Goal: Information Seeking & Learning: Learn about a topic

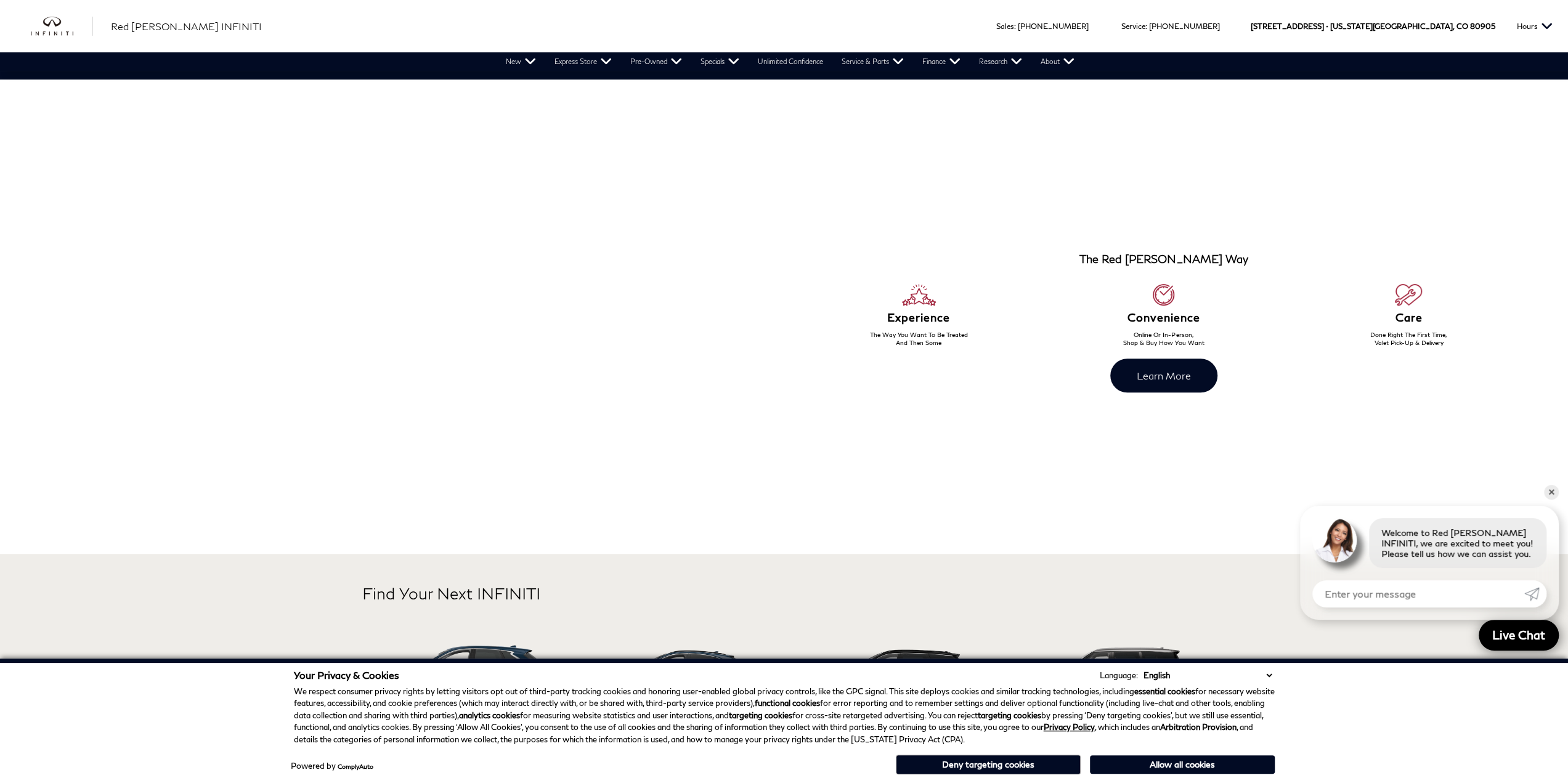
scroll to position [718, 0]
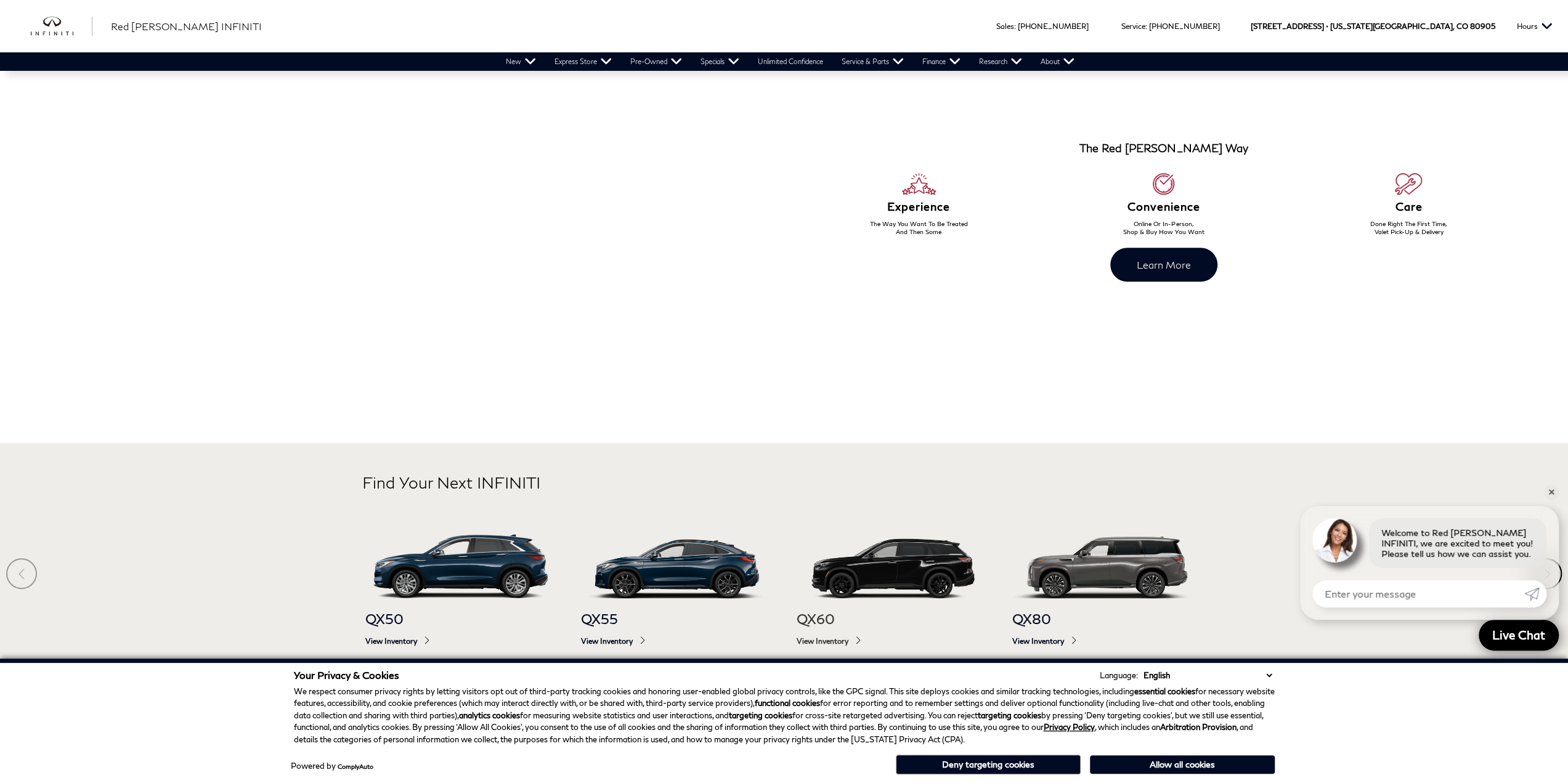
click at [870, 565] on img at bounding box center [892, 565] width 191 height 63
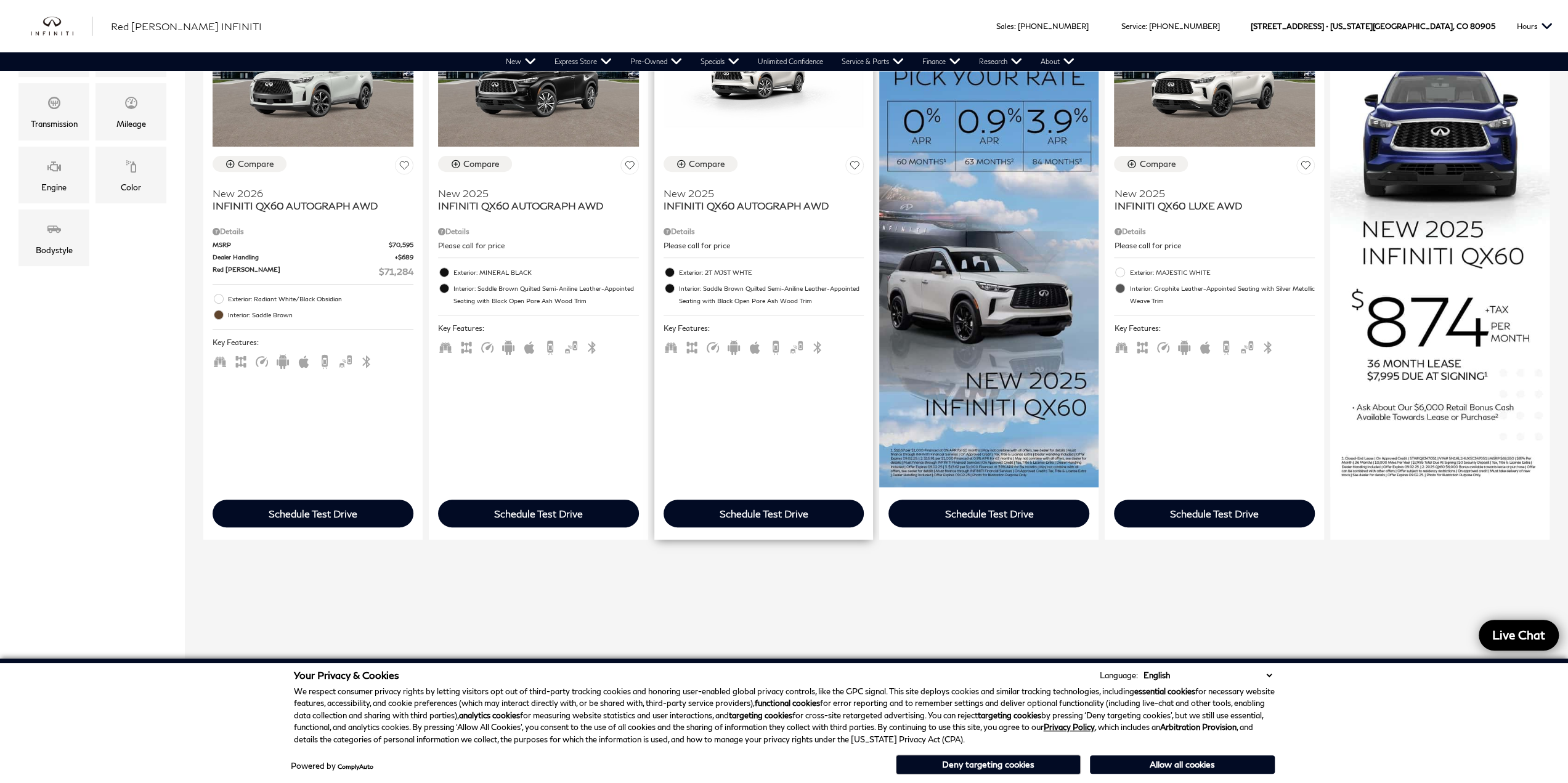
scroll to position [287, 0]
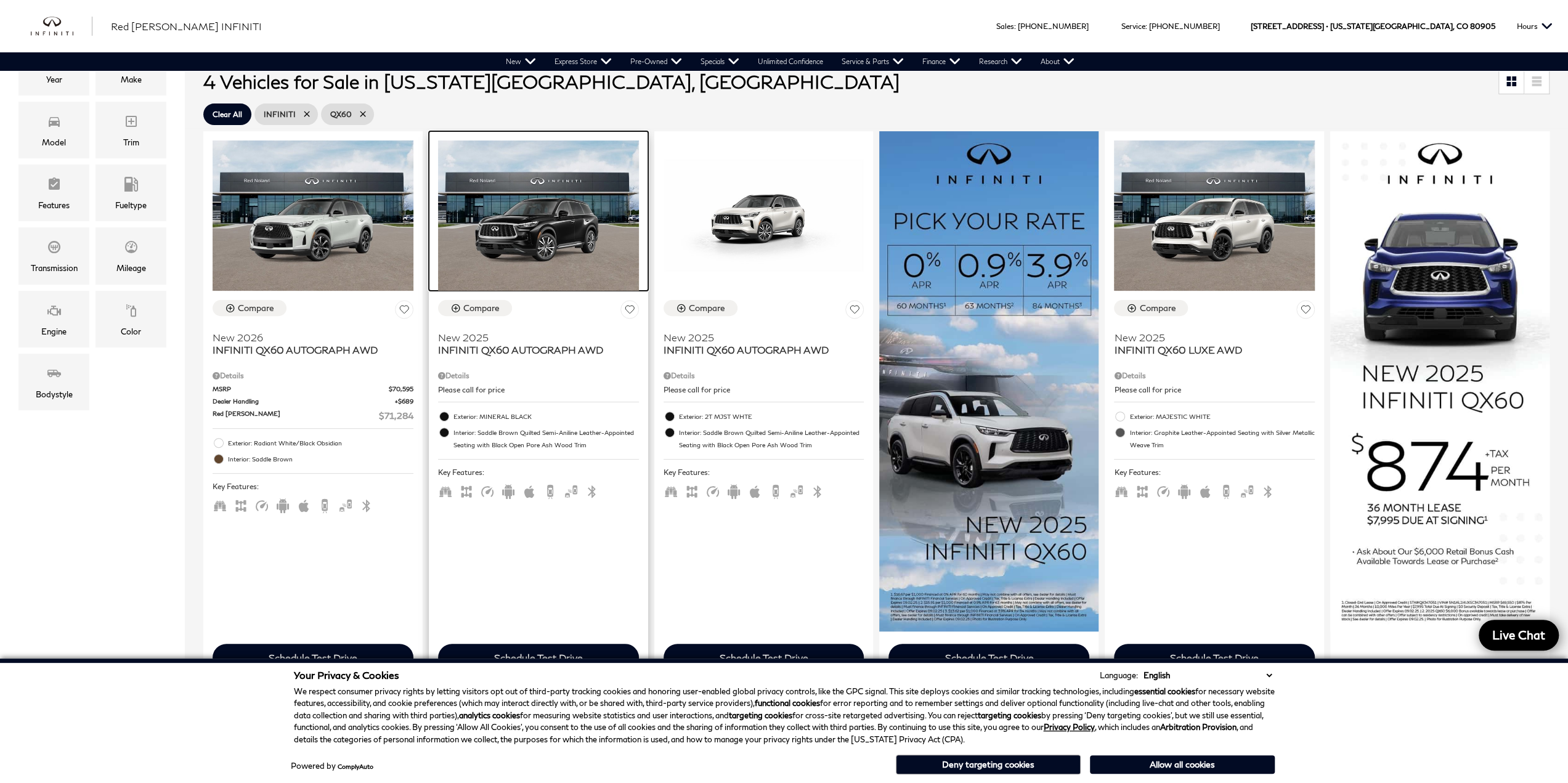
click at [537, 223] on img at bounding box center [539, 216] width 201 height 151
click at [535, 236] on img at bounding box center [539, 216] width 201 height 151
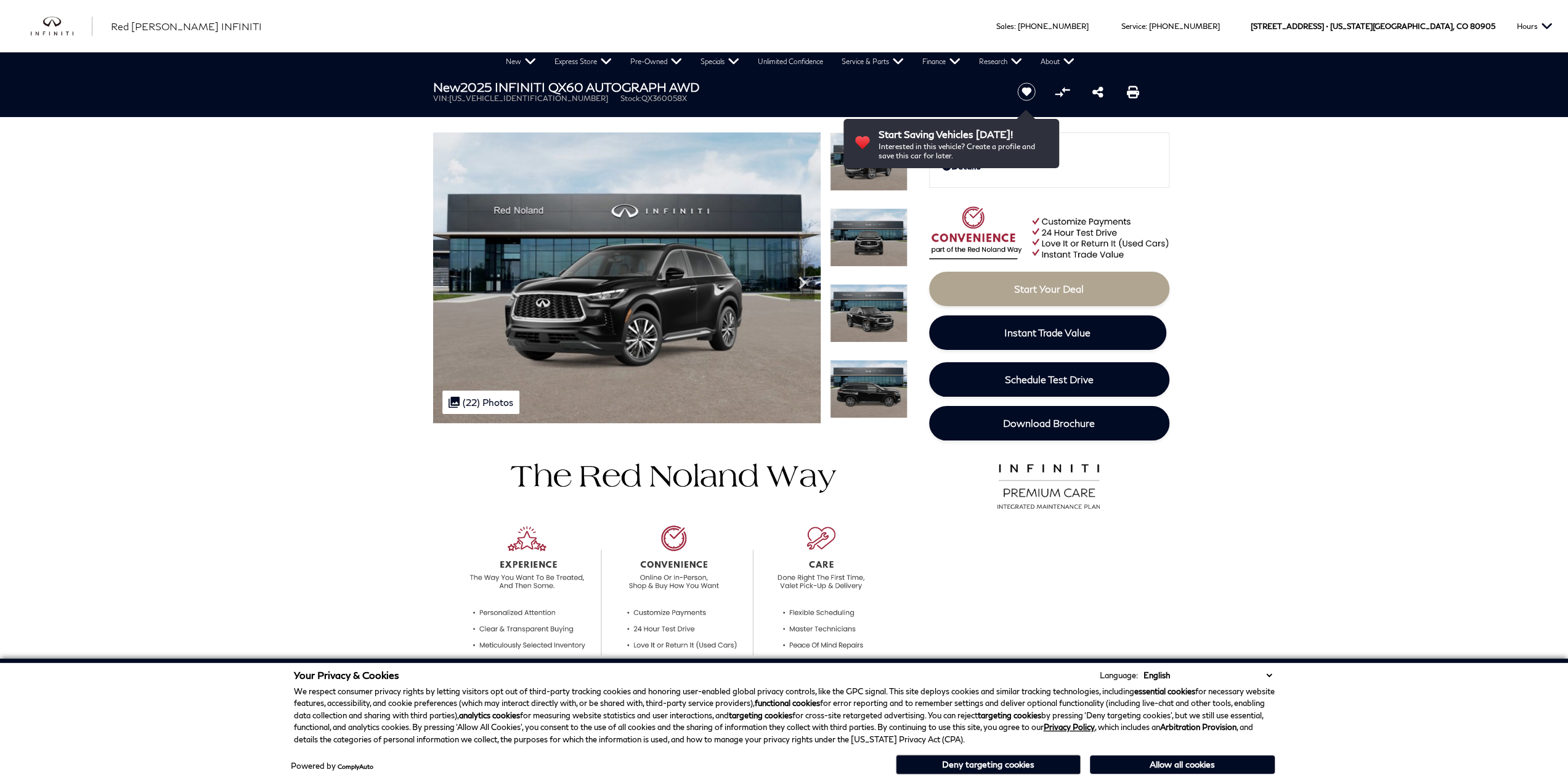
click at [873, 395] on img at bounding box center [869, 388] width 78 height 58
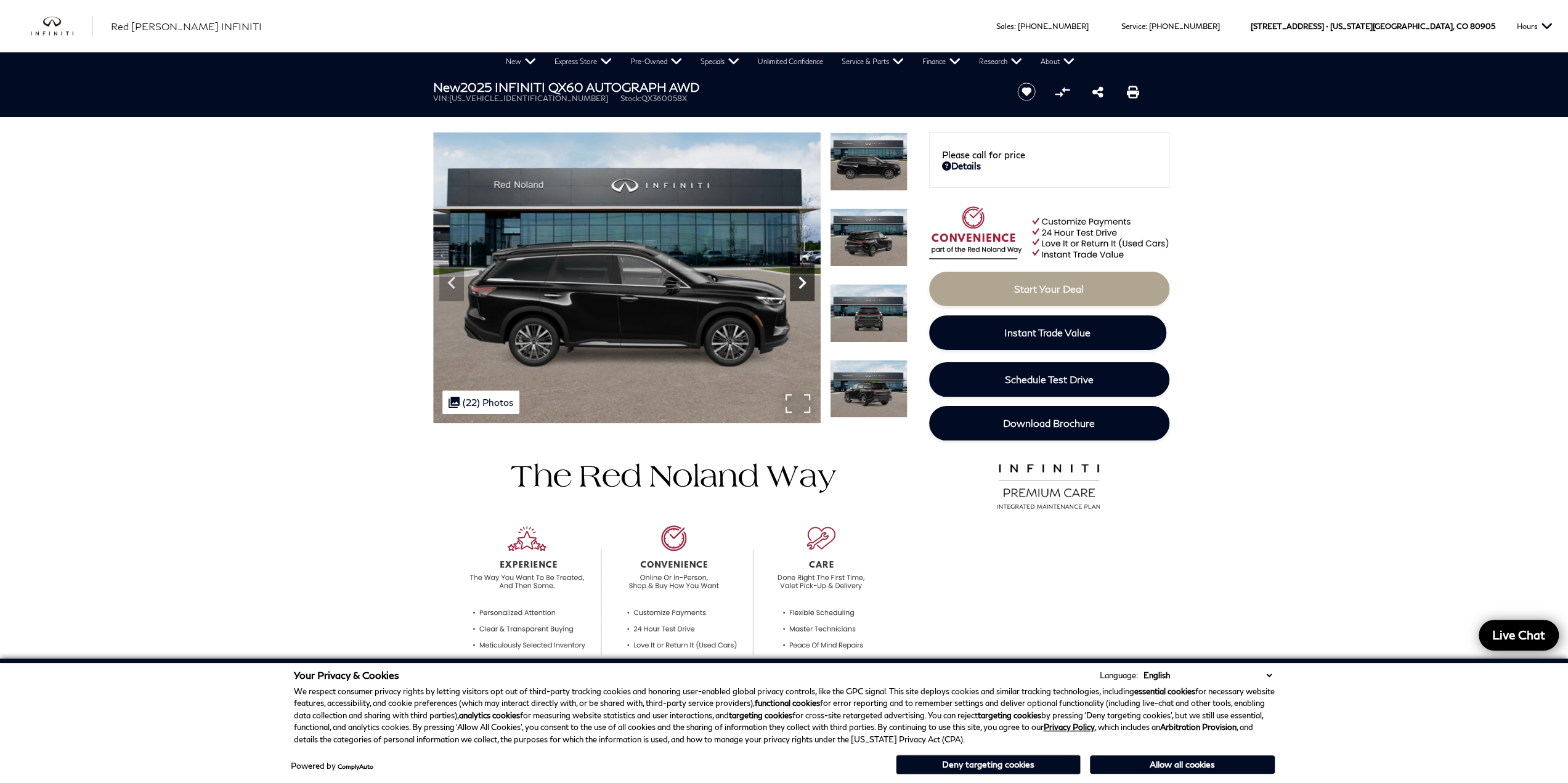
click at [795, 284] on icon "Next" at bounding box center [802, 282] width 24 height 24
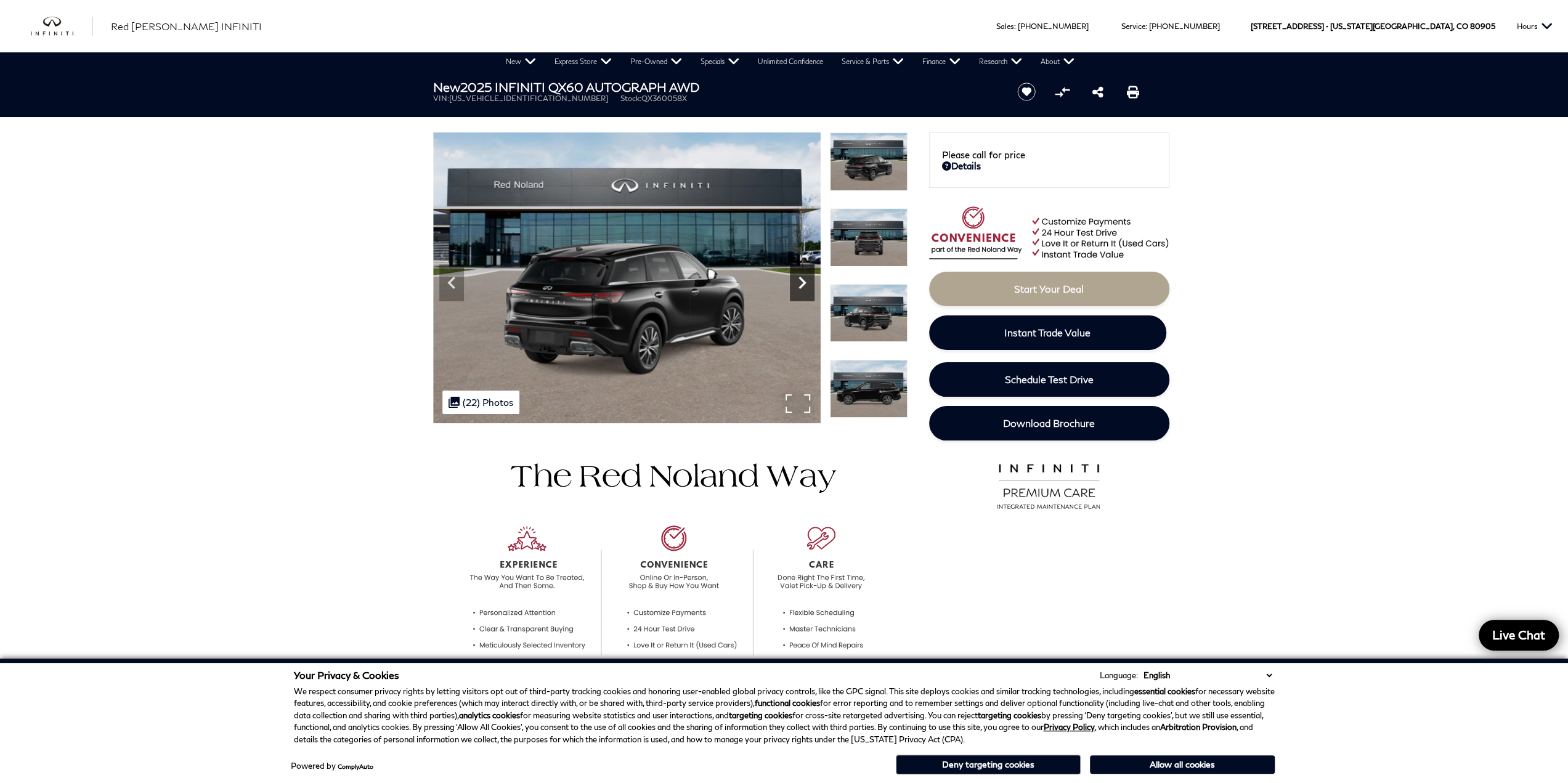
click at [795, 284] on icon "Next" at bounding box center [802, 282] width 24 height 24
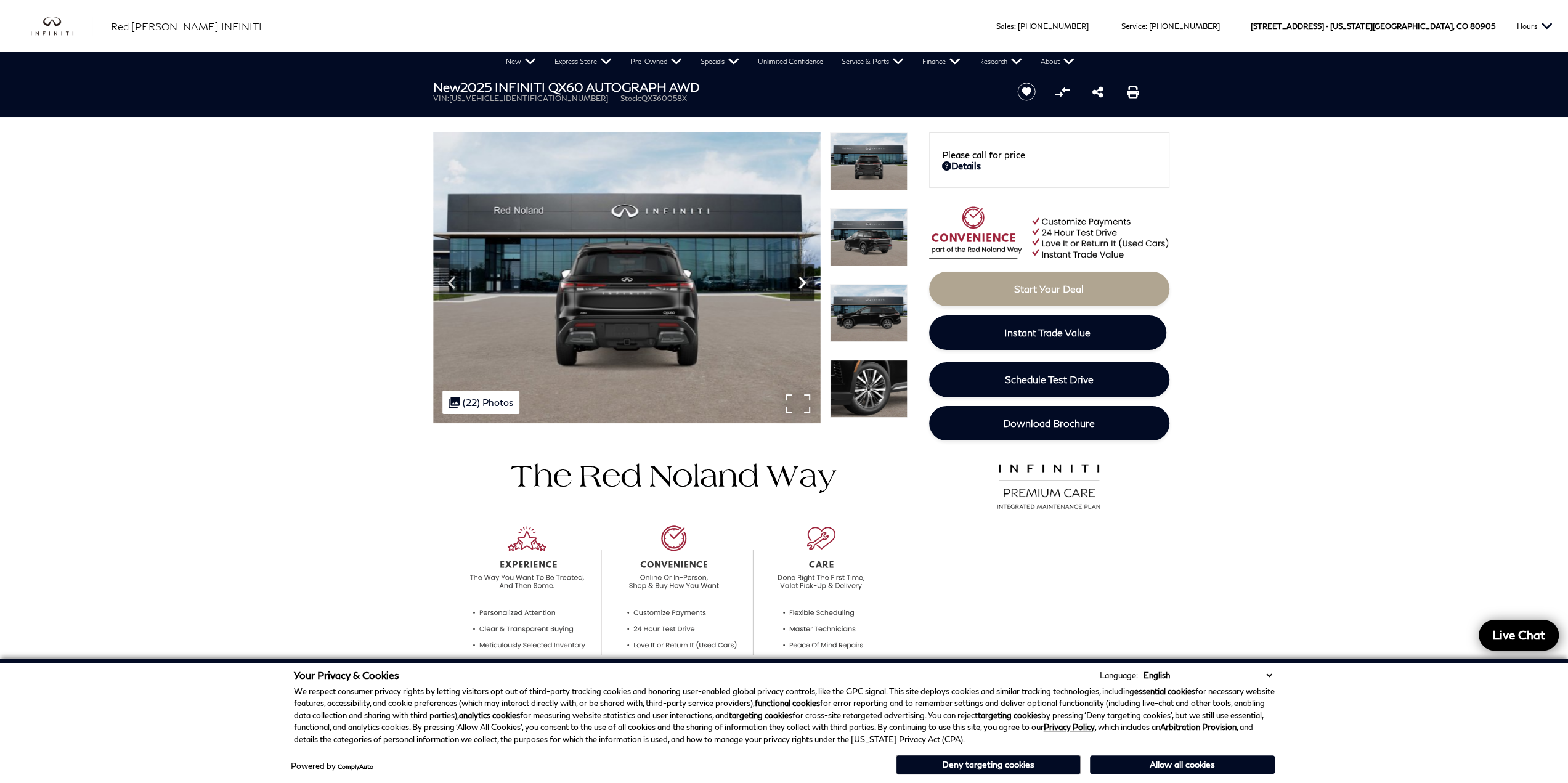
click at [795, 284] on icon "Next" at bounding box center [802, 282] width 24 height 24
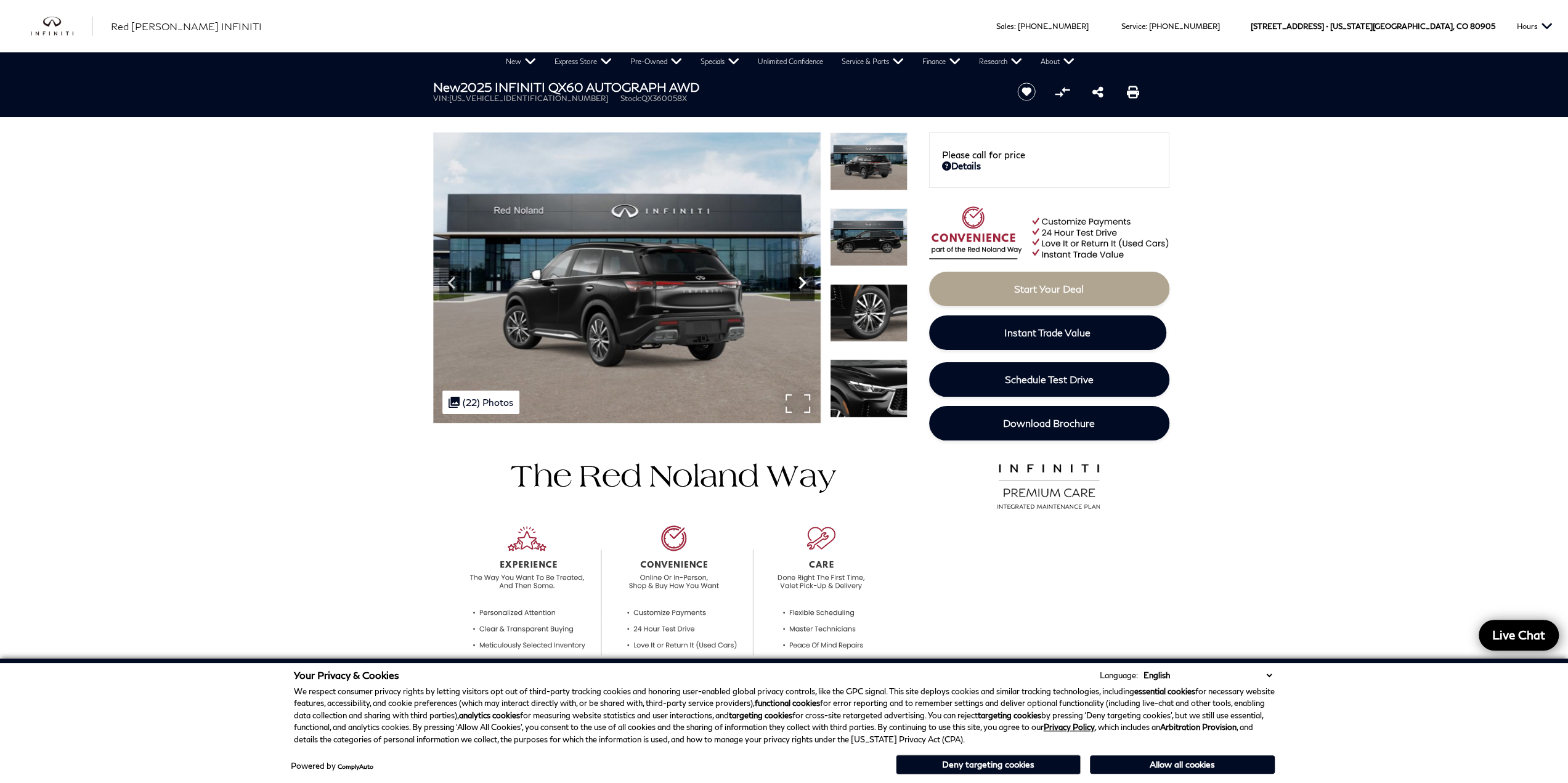
click at [795, 284] on icon "Next" at bounding box center [802, 282] width 24 height 24
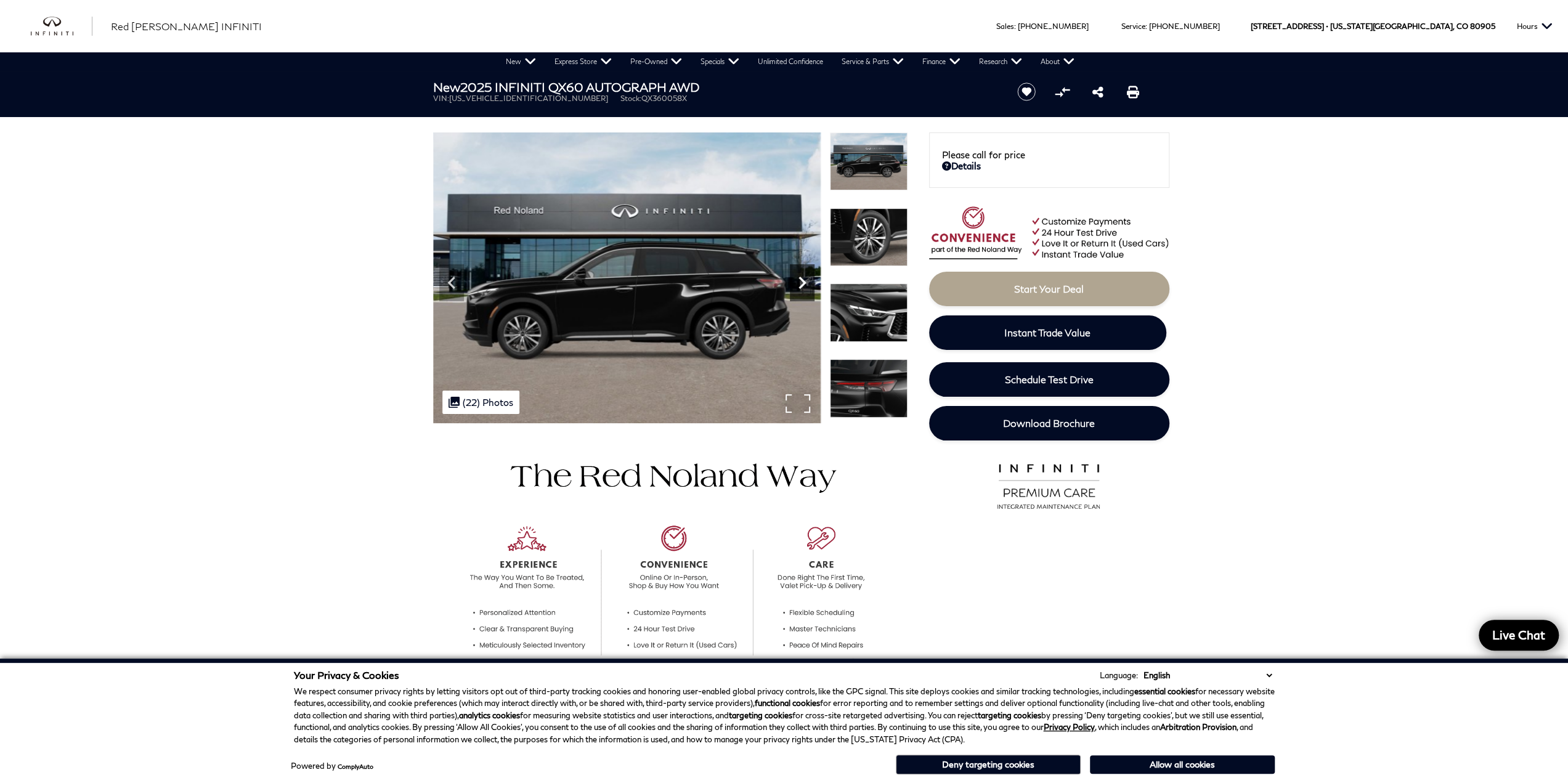
click at [795, 284] on icon "Next" at bounding box center [802, 282] width 24 height 24
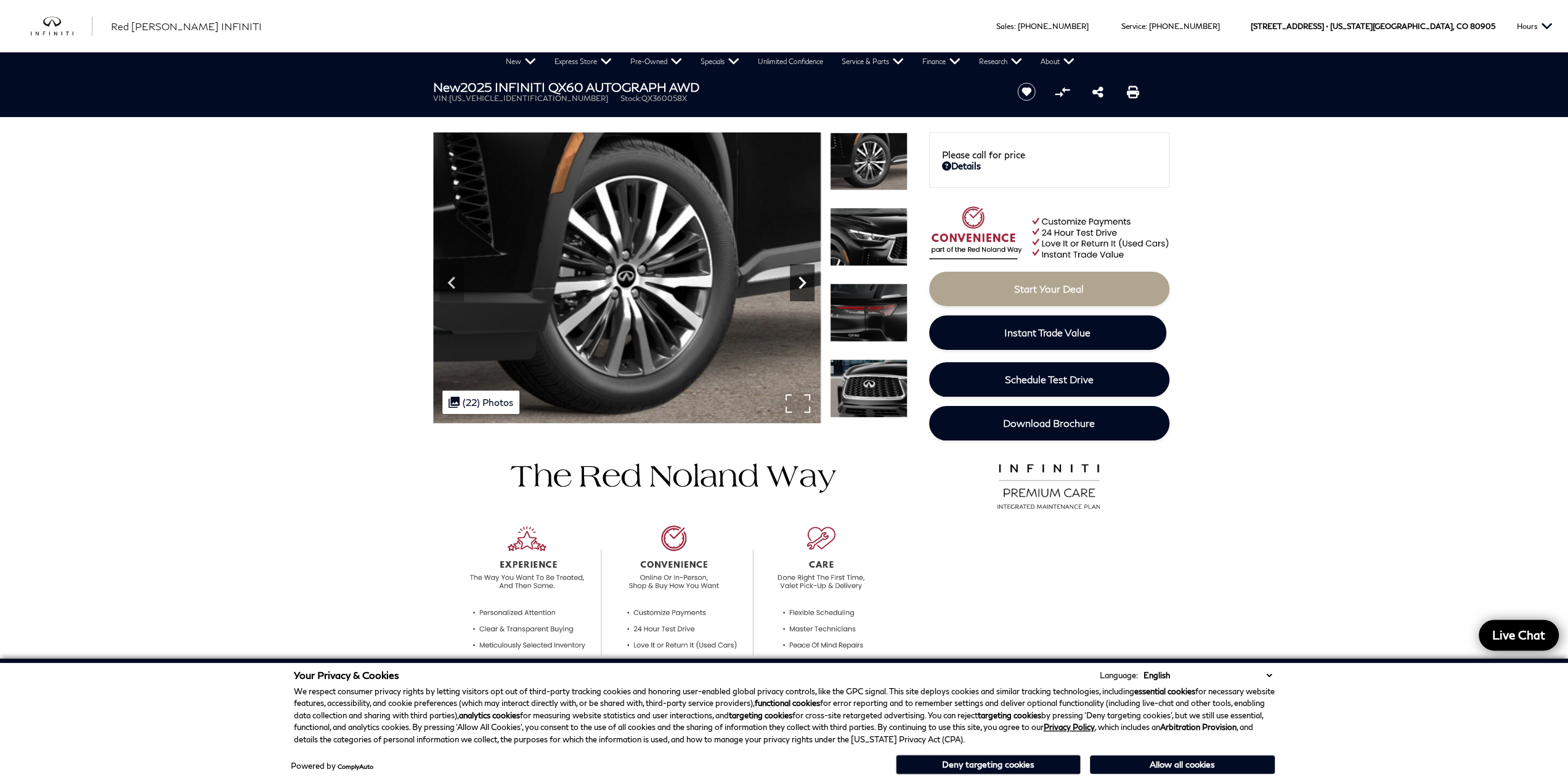
click at [795, 284] on icon "Next" at bounding box center [802, 282] width 24 height 24
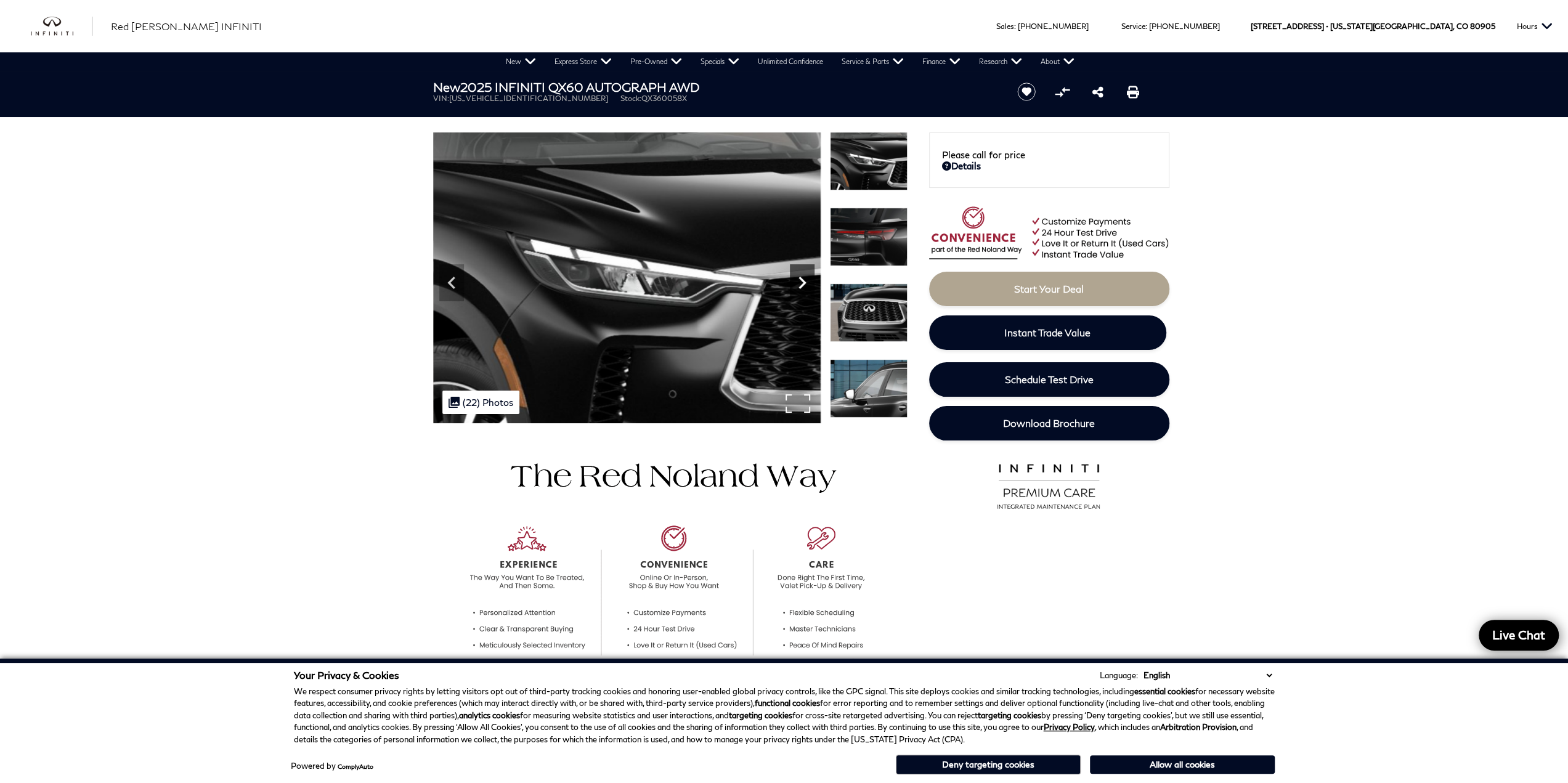
click at [795, 284] on icon "Next" at bounding box center [802, 282] width 24 height 24
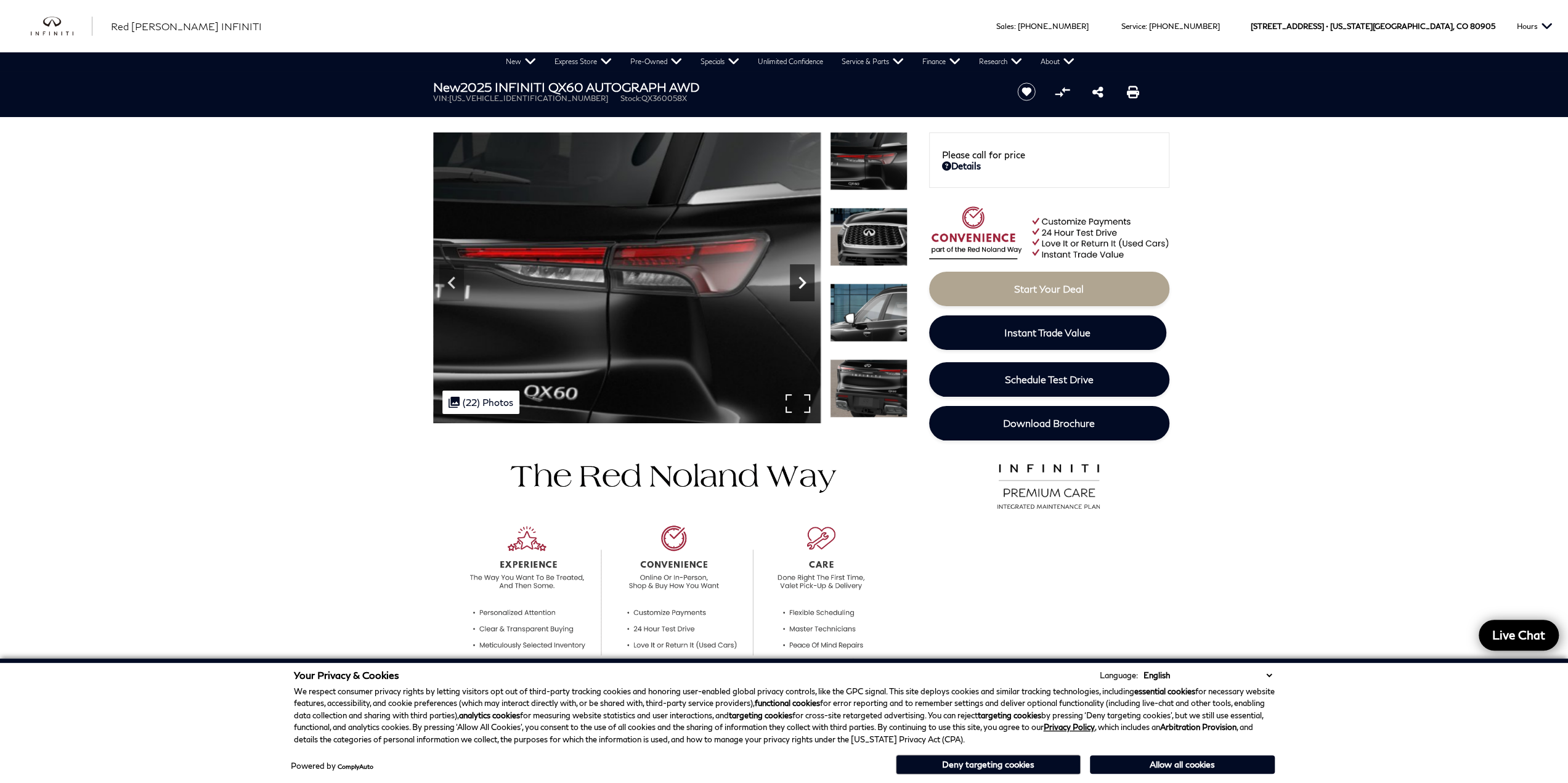
click at [795, 284] on icon "Next" at bounding box center [802, 282] width 24 height 24
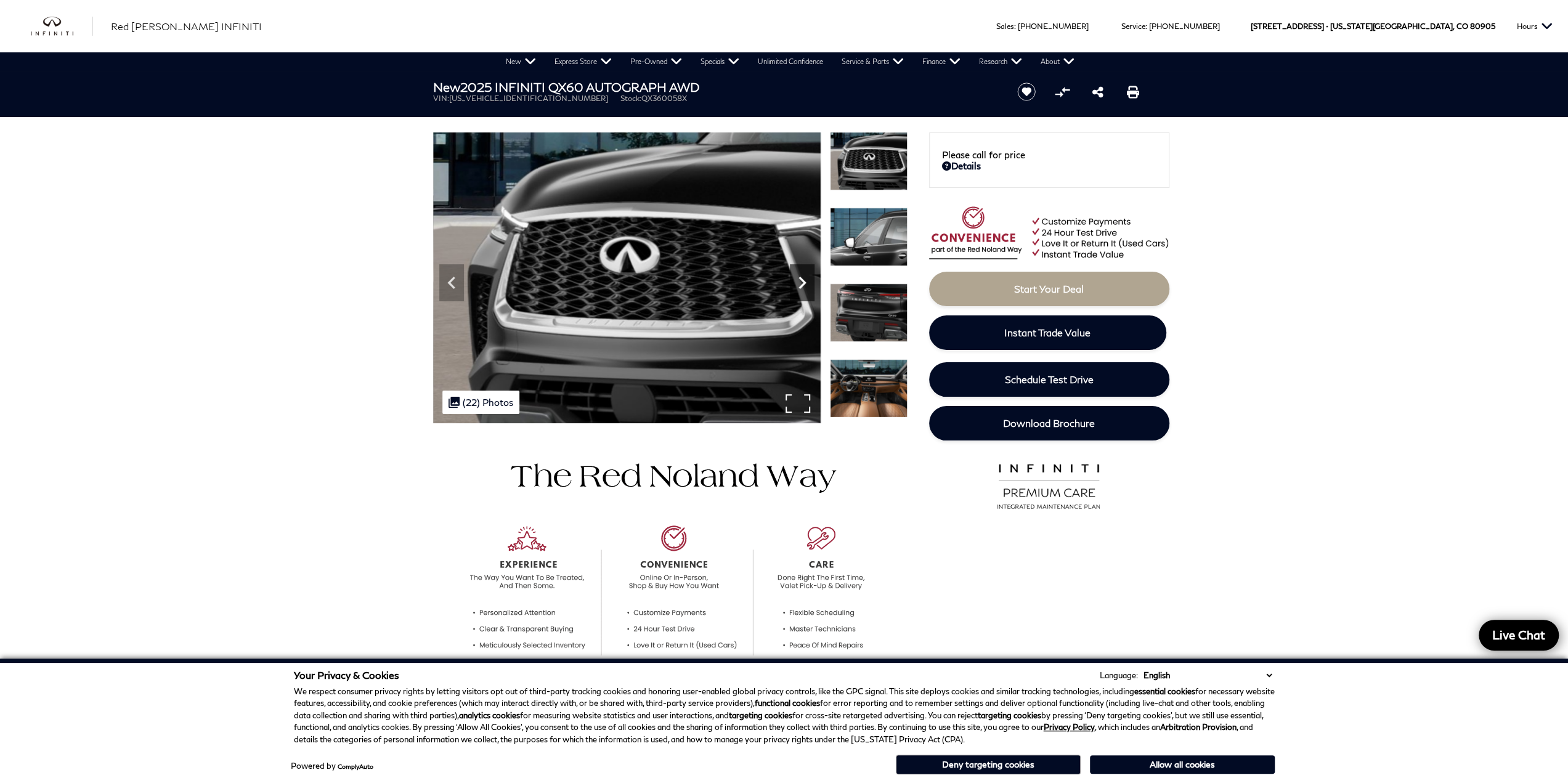
click at [795, 284] on icon "Next" at bounding box center [802, 282] width 24 height 24
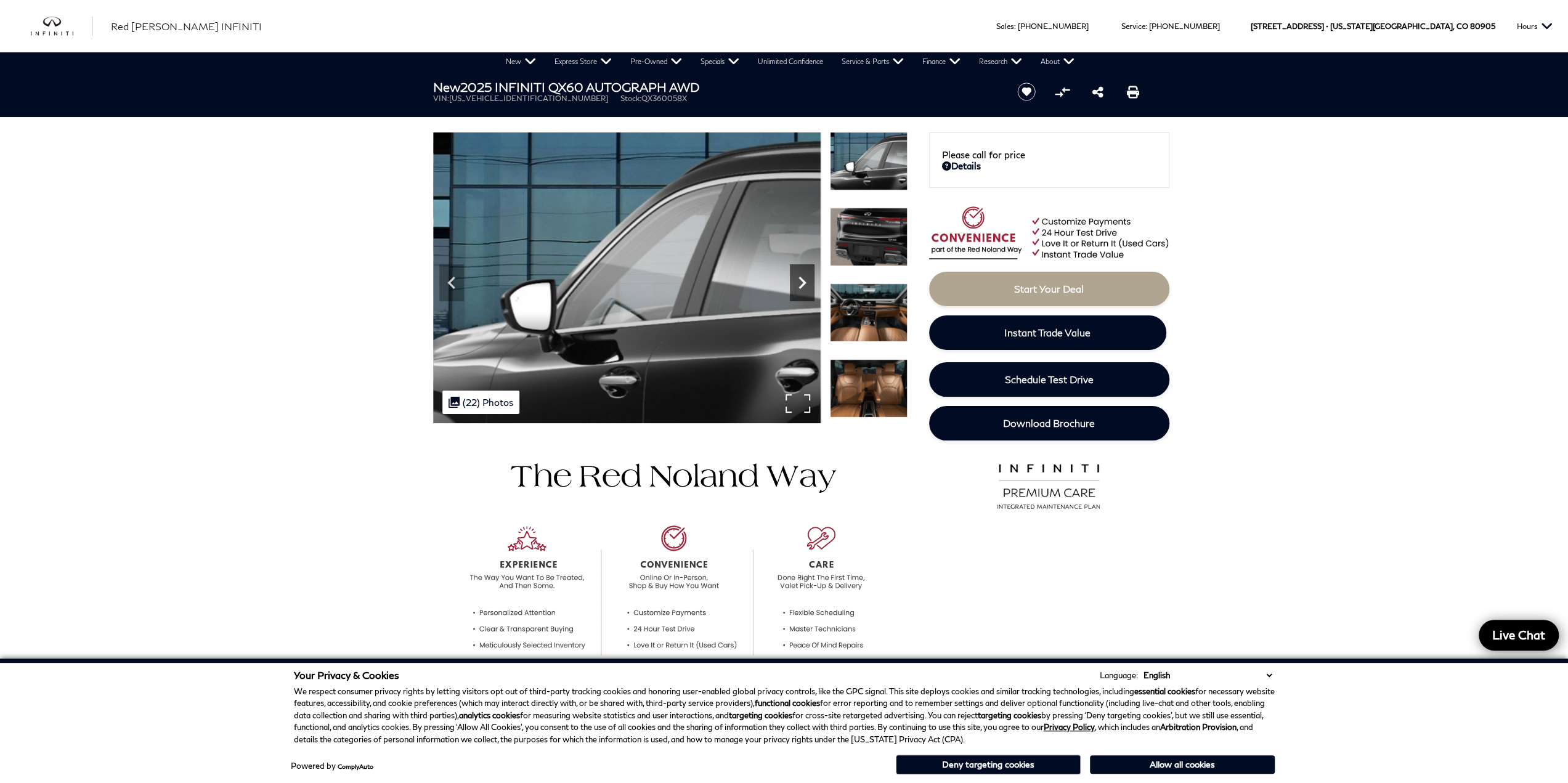
click at [795, 284] on icon "Next" at bounding box center [802, 282] width 24 height 24
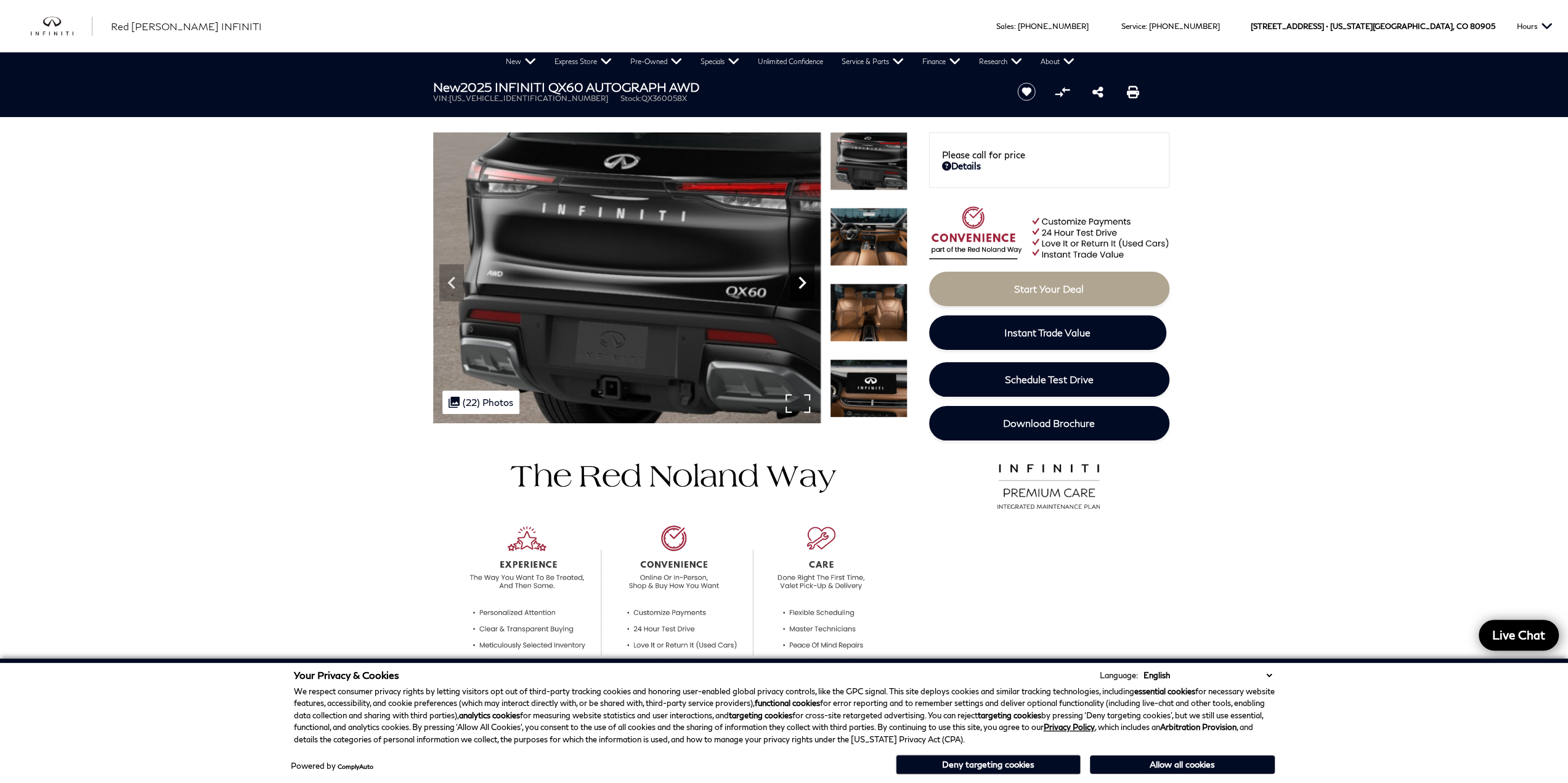
click at [795, 284] on icon "Next" at bounding box center [802, 282] width 24 height 24
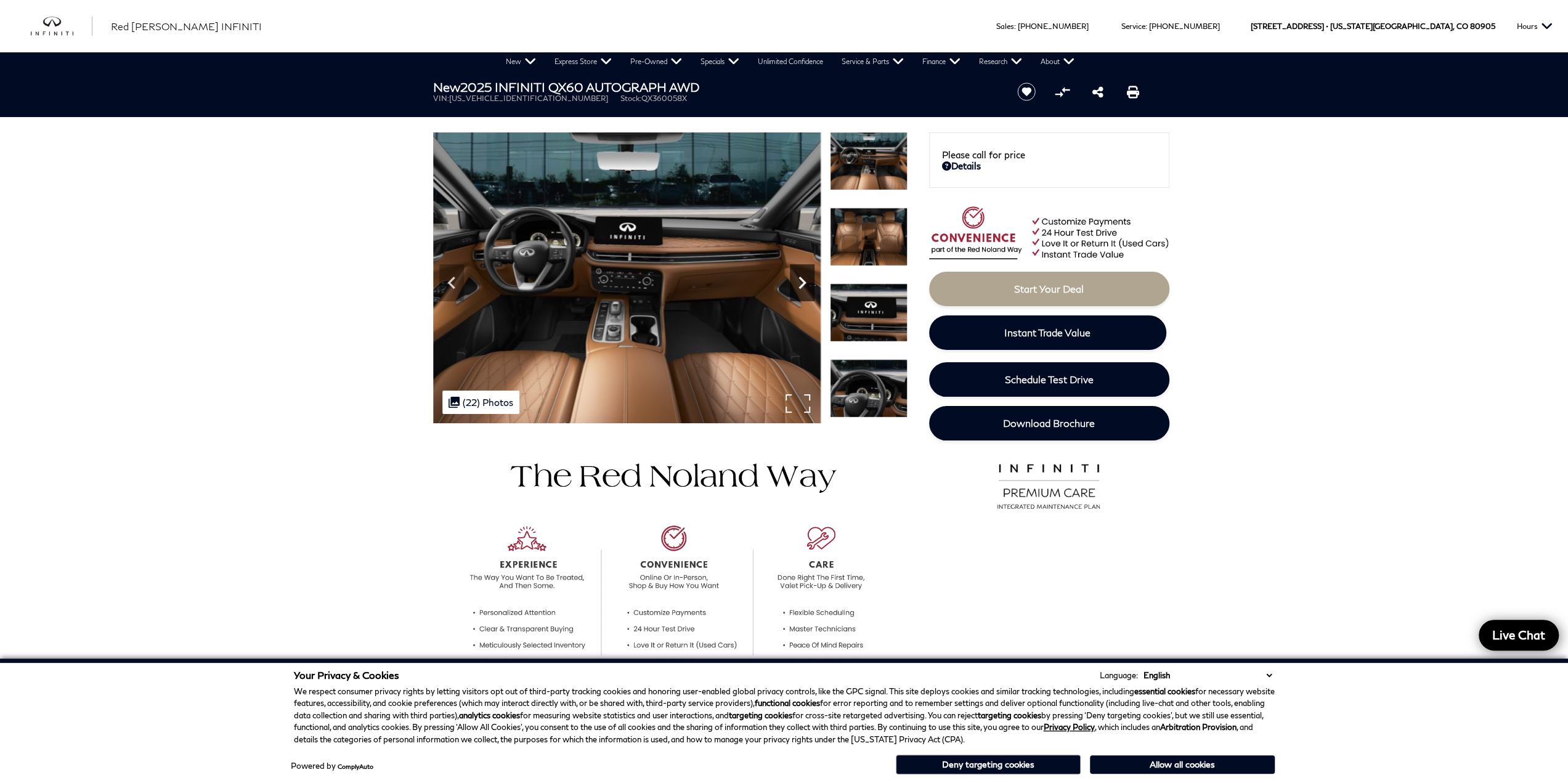
click at [795, 284] on icon "Next" at bounding box center [802, 282] width 24 height 24
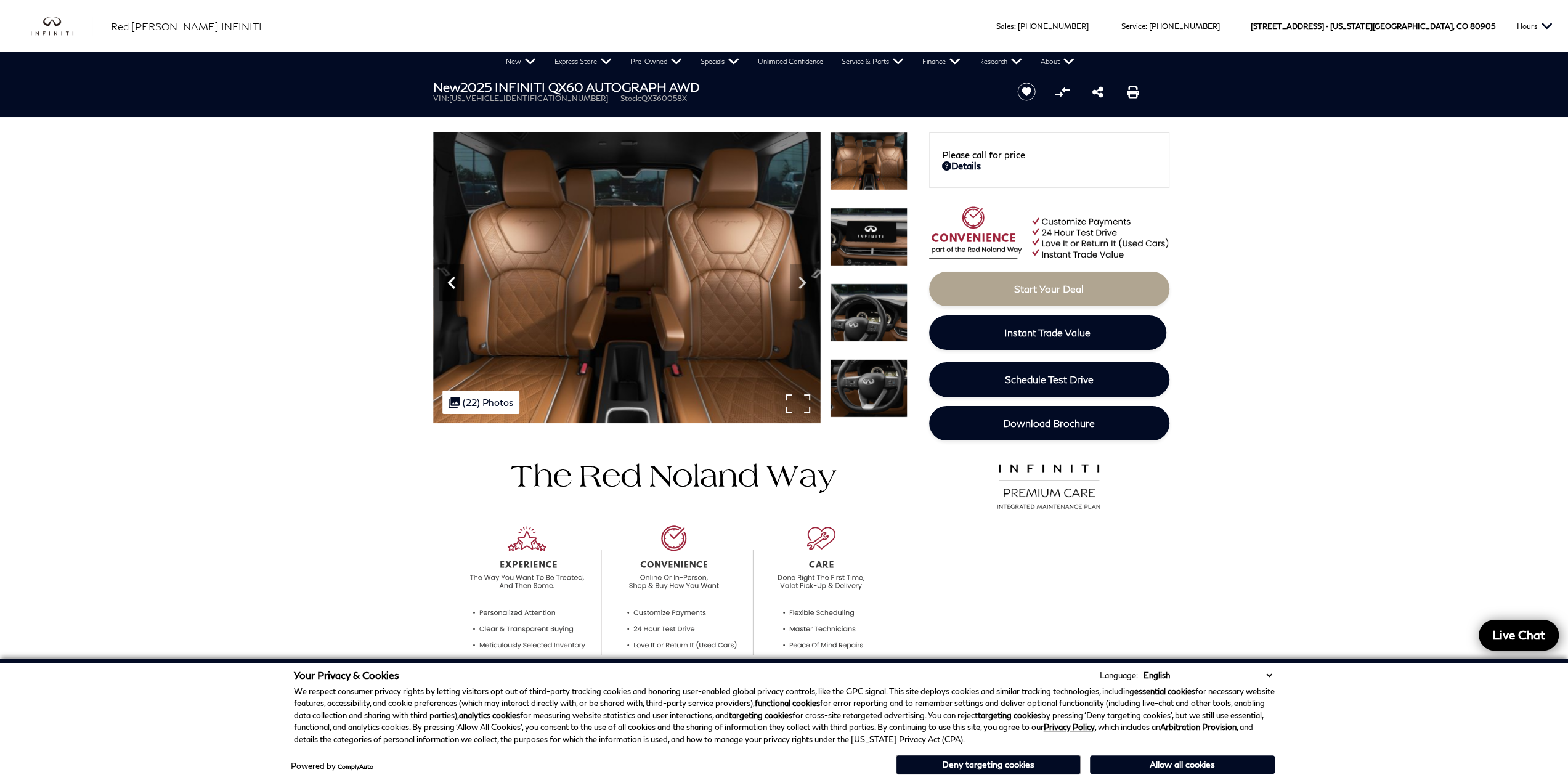
click at [454, 285] on icon "Previous" at bounding box center [451, 282] width 24 height 24
